Goal: Task Accomplishment & Management: Use online tool/utility

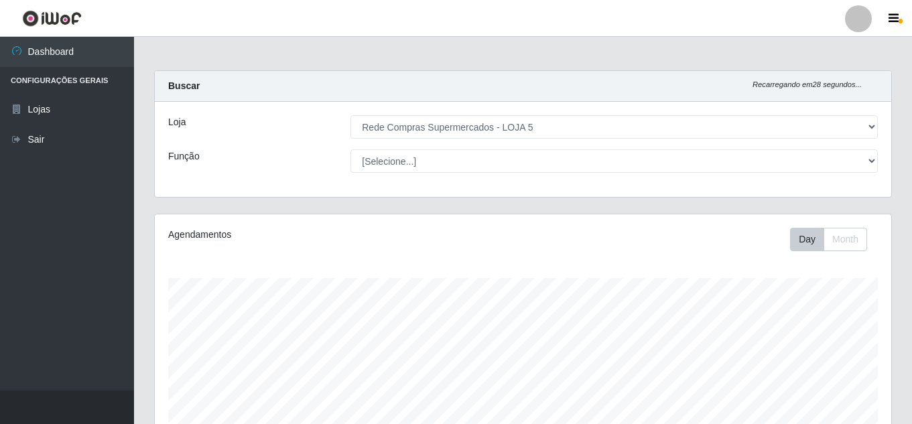
select select "397"
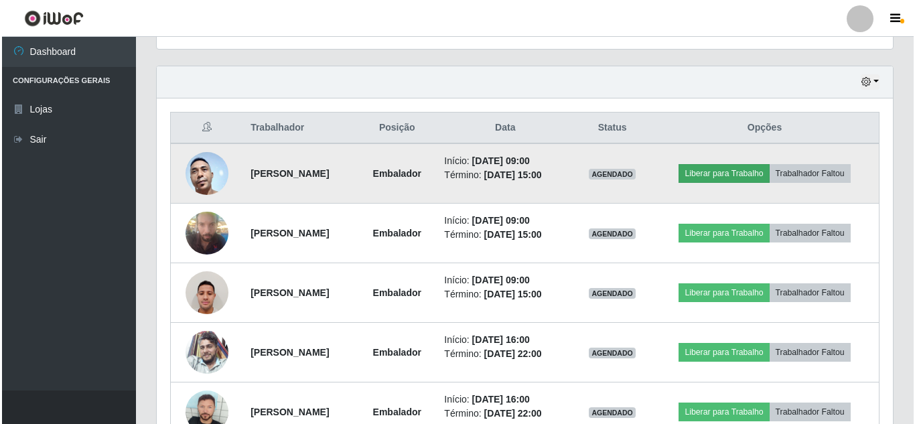
scroll to position [278, 736]
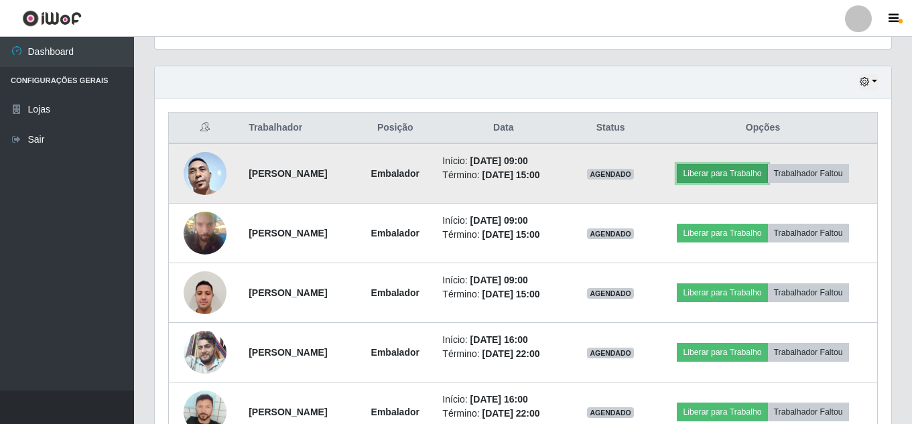
click at [744, 170] on button "Liberar para Trabalho" at bounding box center [722, 173] width 90 height 19
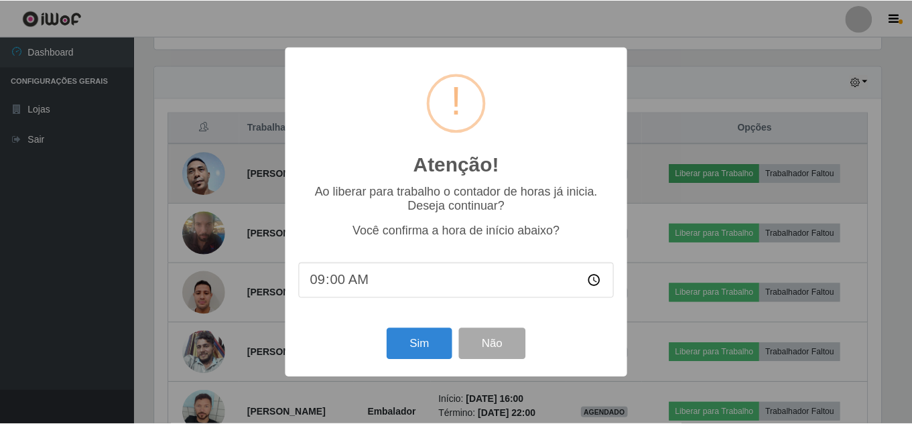
scroll to position [278, 730]
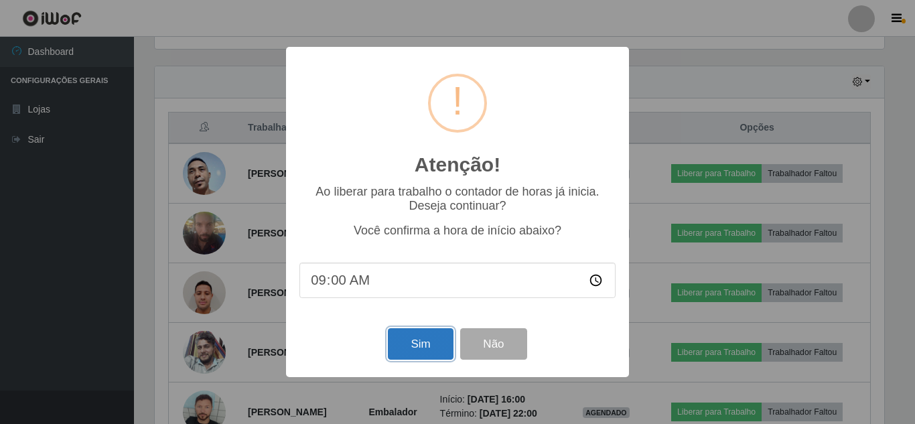
click at [427, 341] on button "Sim" at bounding box center [420, 343] width 65 height 31
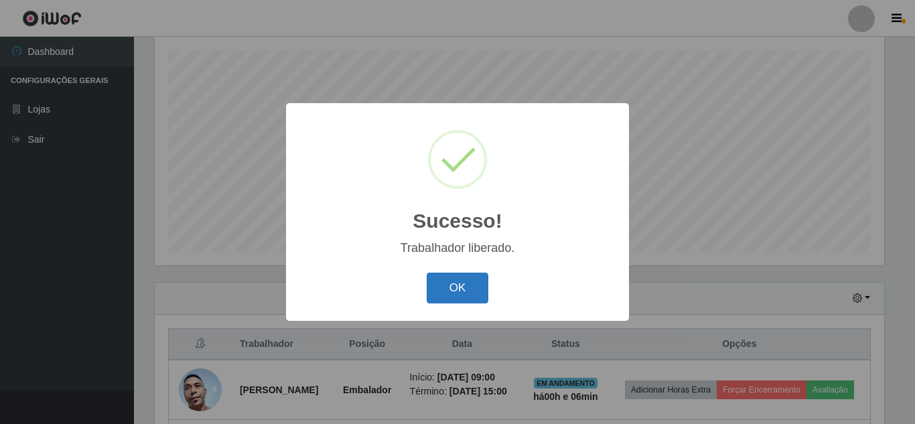
click at [459, 293] on button "OK" at bounding box center [458, 288] width 62 height 31
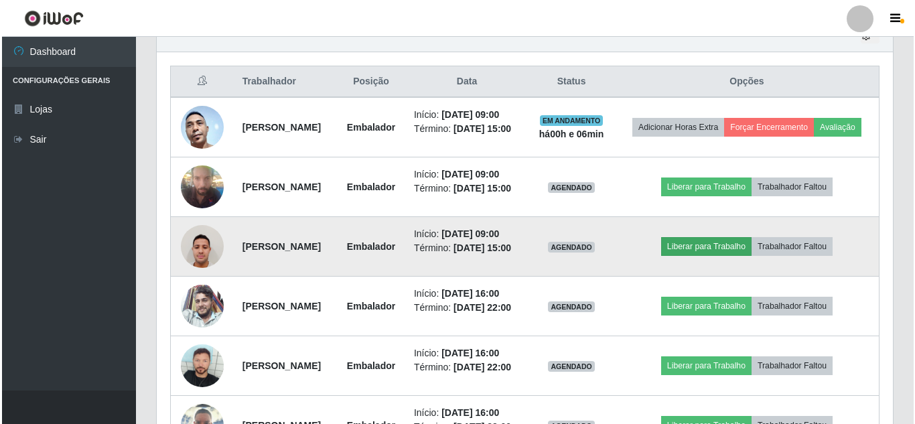
scroll to position [495, 0]
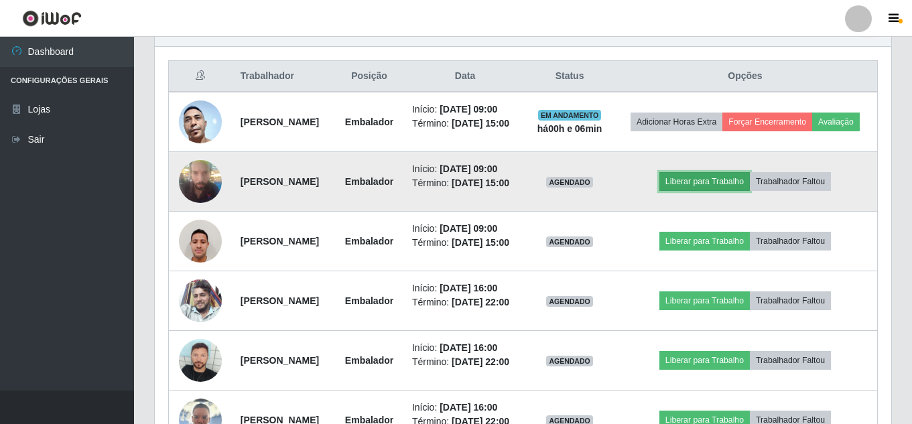
click at [723, 191] on button "Liberar para Trabalho" at bounding box center [704, 181] width 90 height 19
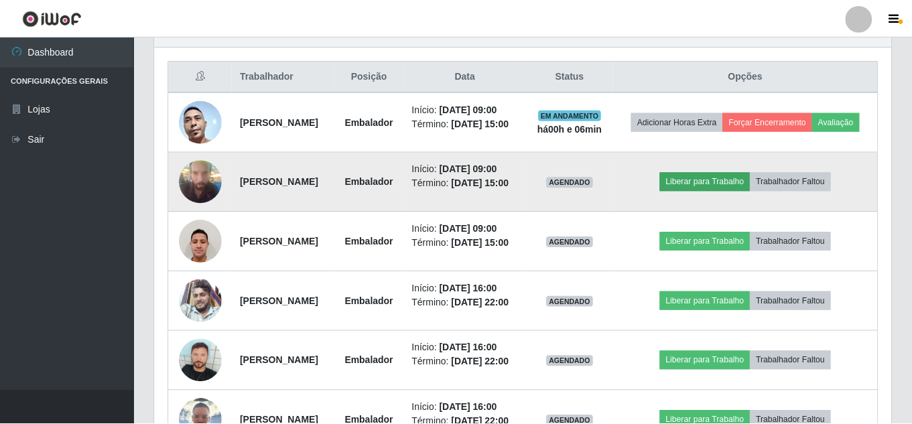
scroll to position [278, 730]
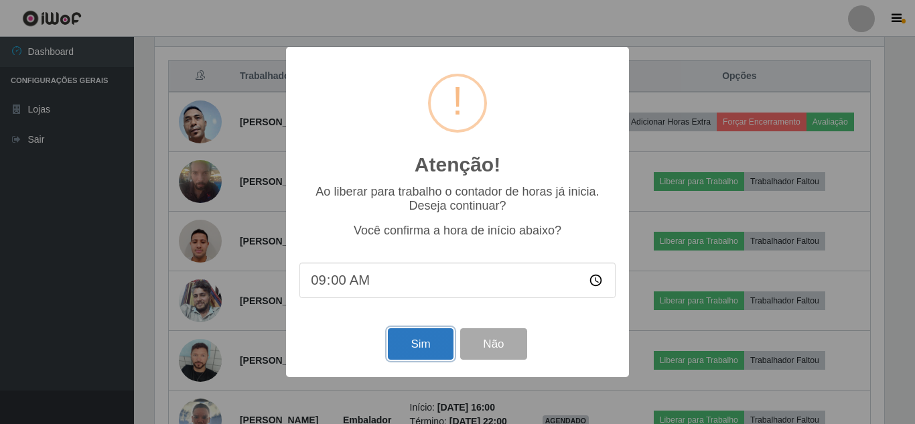
click at [414, 346] on button "Sim" at bounding box center [420, 343] width 65 height 31
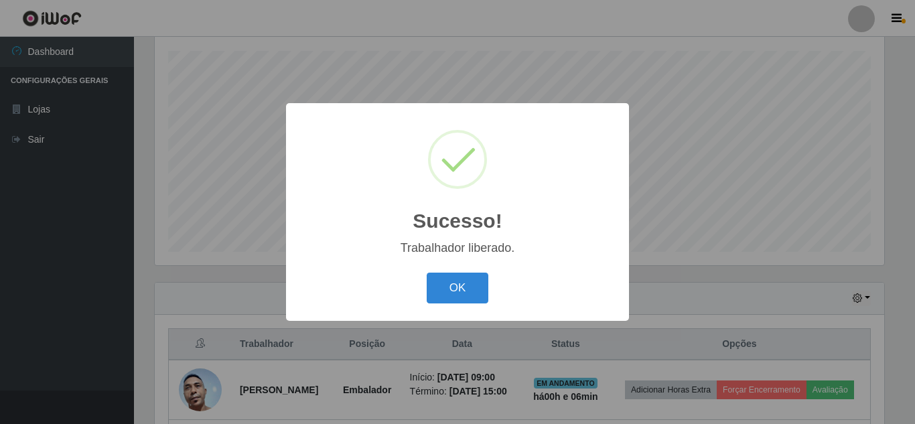
click at [452, 269] on div "Sucesso! × Trabalhador liberado. OK Cancel" at bounding box center [457, 211] width 343 height 217
click at [469, 279] on button "OK" at bounding box center [458, 288] width 62 height 31
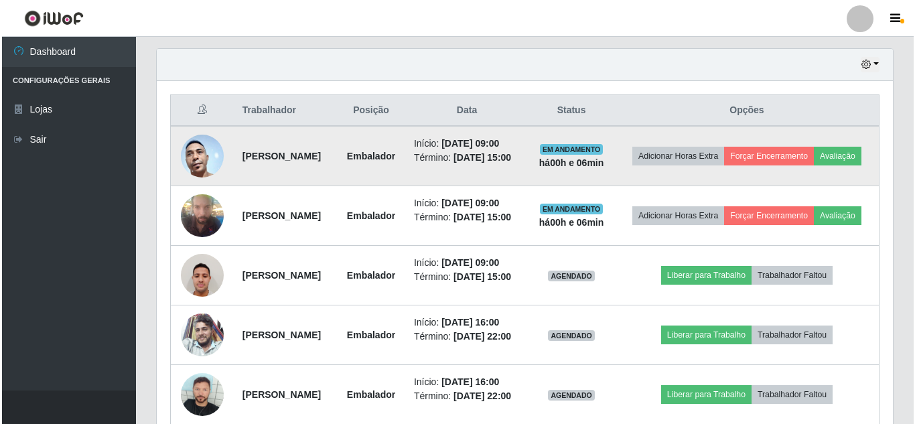
scroll to position [495, 0]
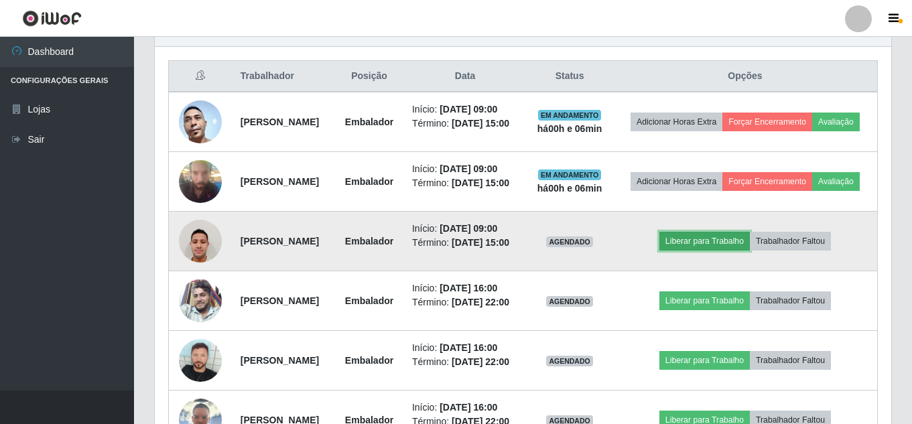
click at [728, 251] on button "Liberar para Trabalho" at bounding box center [704, 241] width 90 height 19
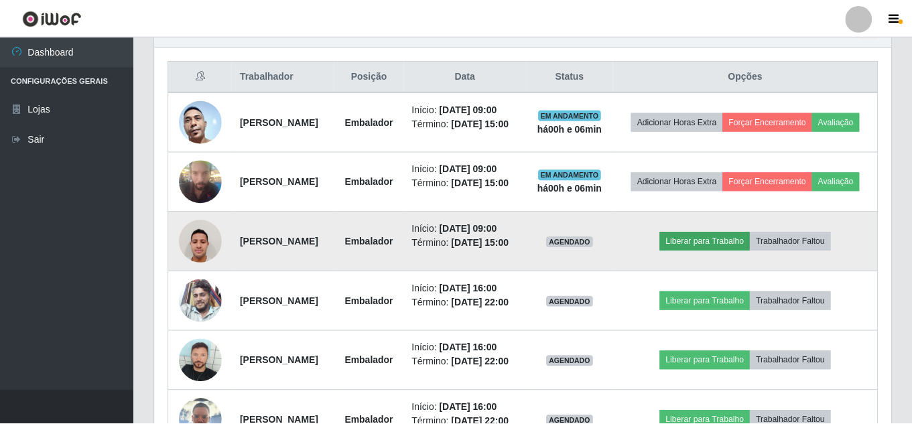
scroll to position [278, 730]
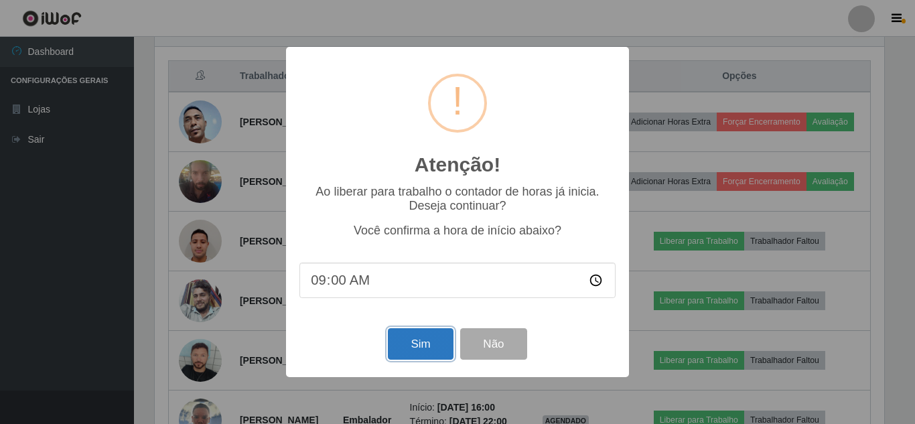
click at [420, 348] on button "Sim" at bounding box center [420, 343] width 65 height 31
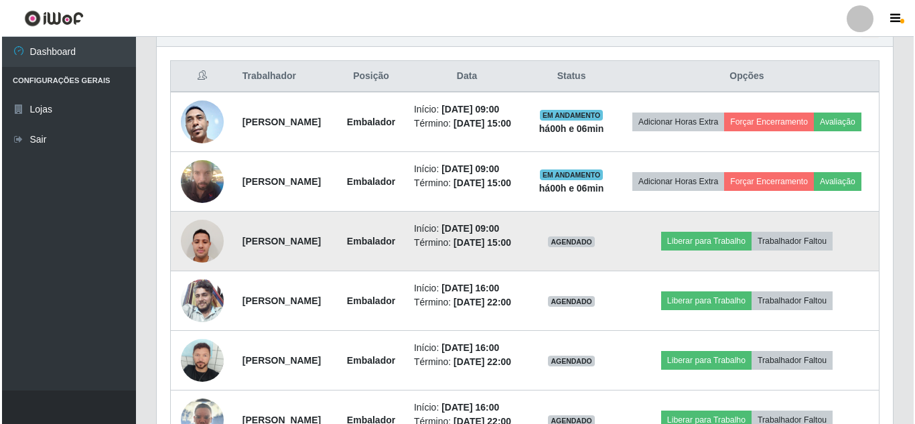
scroll to position [0, 0]
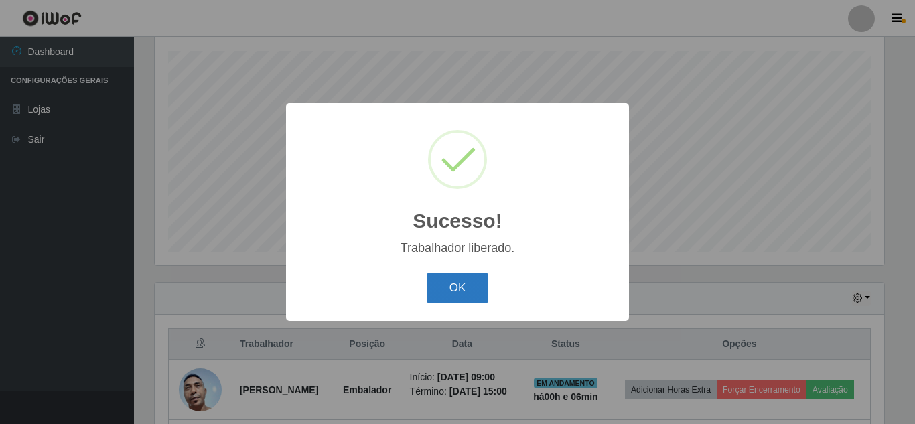
click at [463, 283] on button "OK" at bounding box center [458, 288] width 62 height 31
